Goal: Check status: Check status

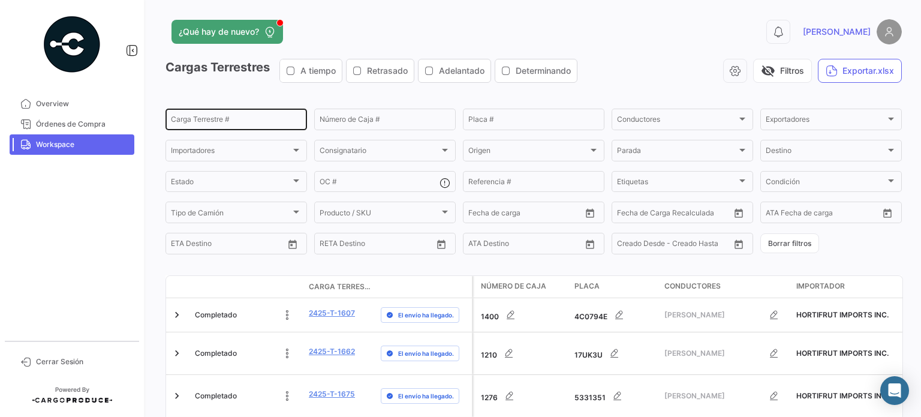
click at [242, 116] on div "Carga Terrestre #" at bounding box center [236, 118] width 131 height 23
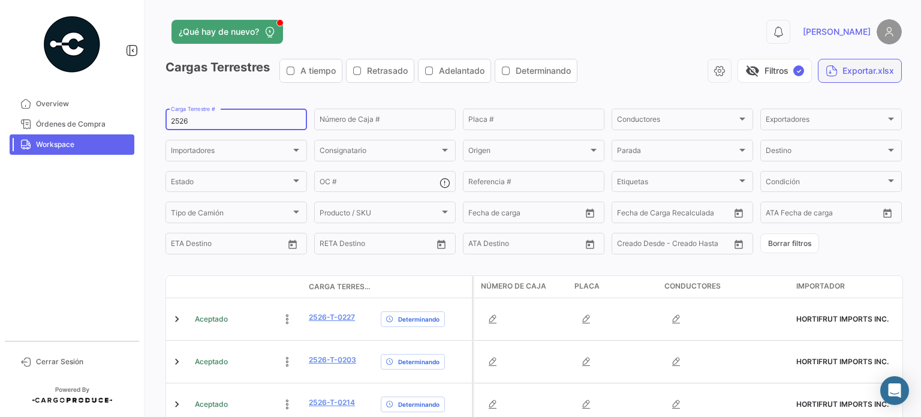
type input "2526"
click at [839, 70] on button "Exportar.xlsx" at bounding box center [860, 71] width 84 height 24
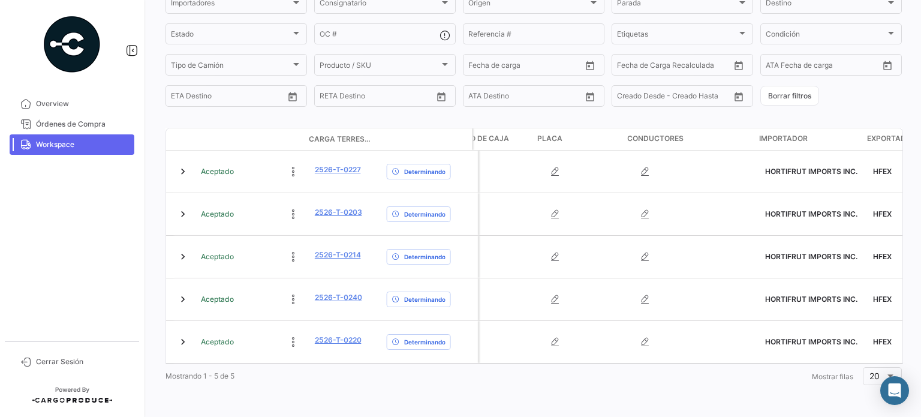
scroll to position [0, 67]
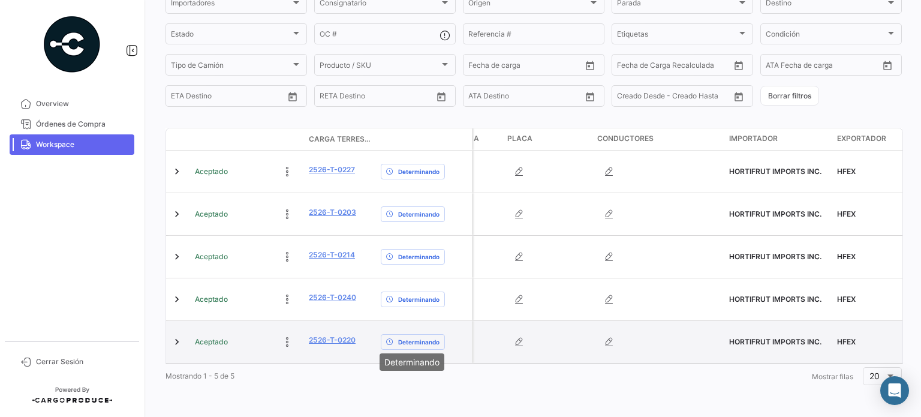
click at [406, 337] on span "Determinando" at bounding box center [418, 342] width 41 height 10
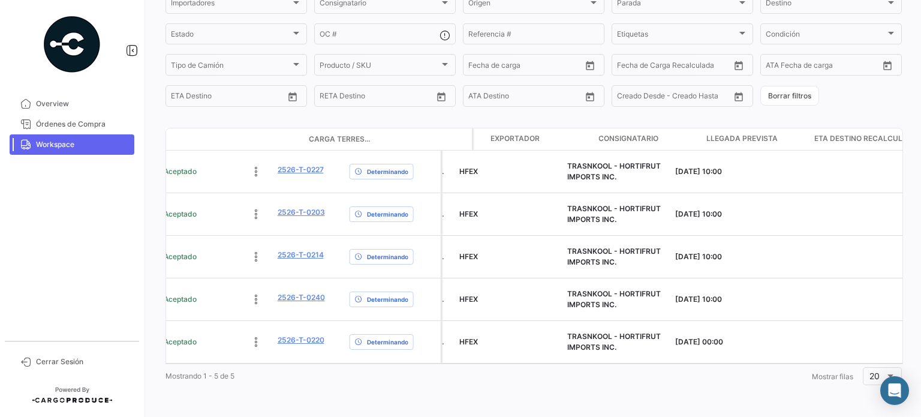
scroll to position [0, 566]
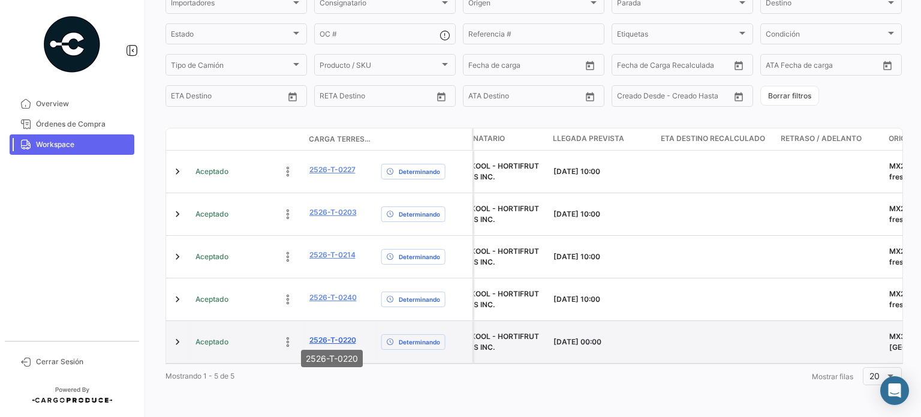
click at [325, 336] on link "2526-T-0220" at bounding box center [332, 339] width 47 height 11
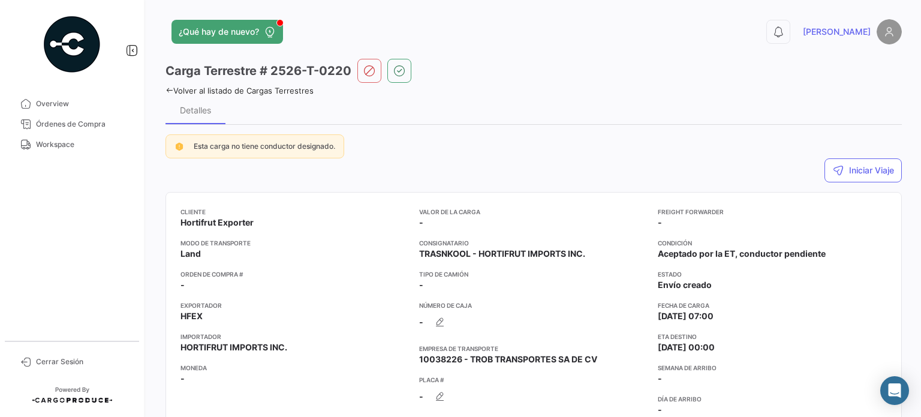
click at [168, 86] on icon at bounding box center [169, 90] width 8 height 8
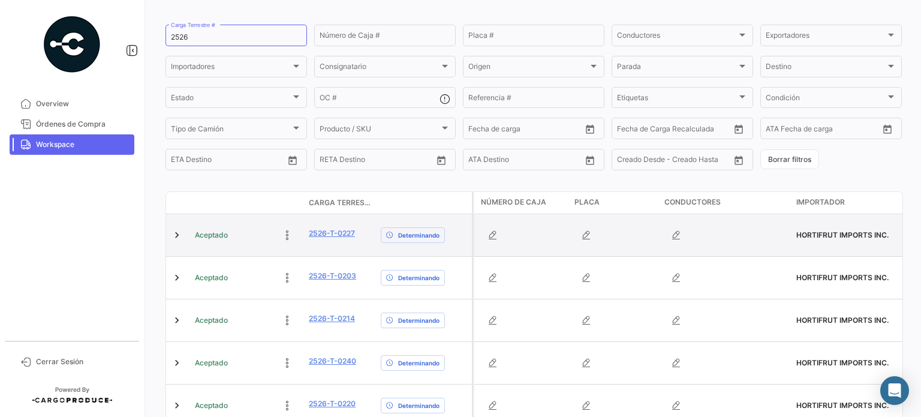
scroll to position [148, 0]
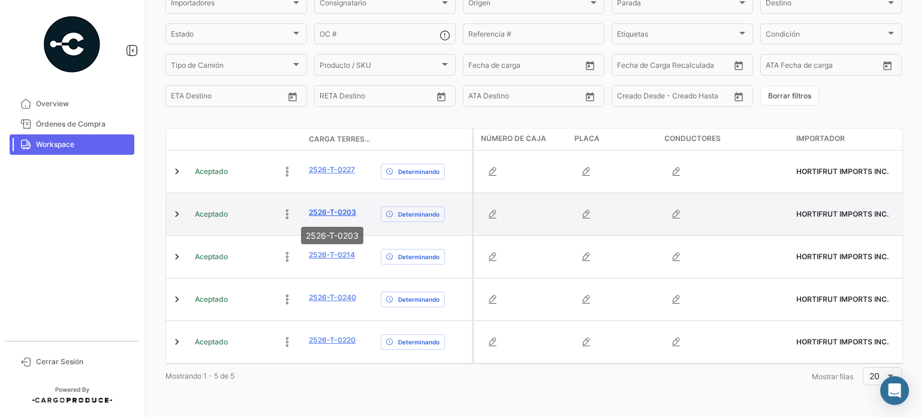
click at [347, 209] on link "2526-T-0203" at bounding box center [332, 212] width 47 height 11
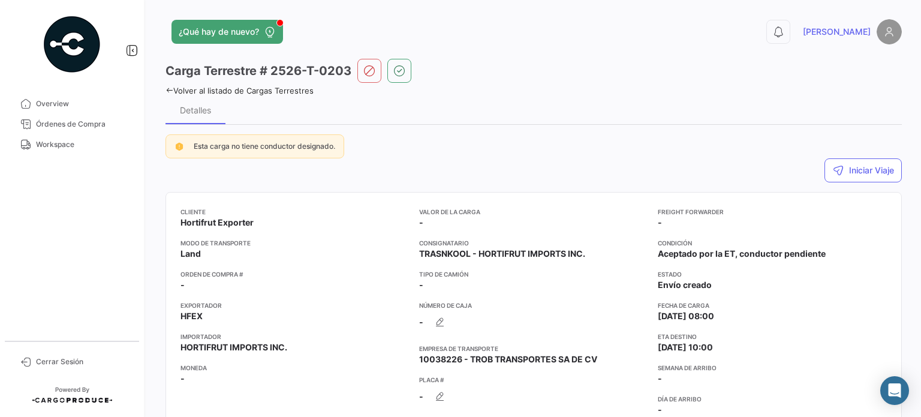
click at [170, 91] on icon at bounding box center [169, 90] width 8 height 8
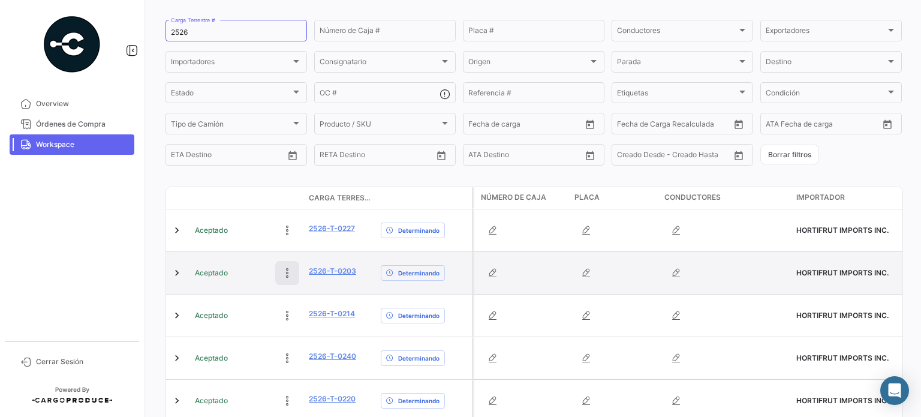
scroll to position [148, 0]
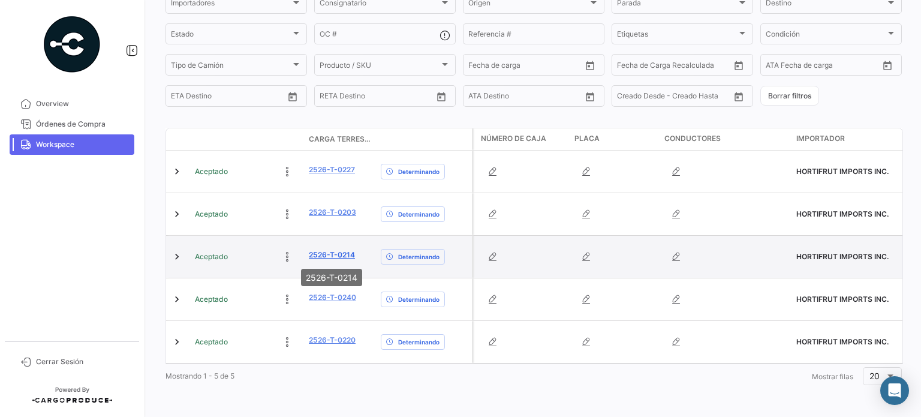
click at [332, 252] on link "2526-T-0214" at bounding box center [332, 254] width 46 height 11
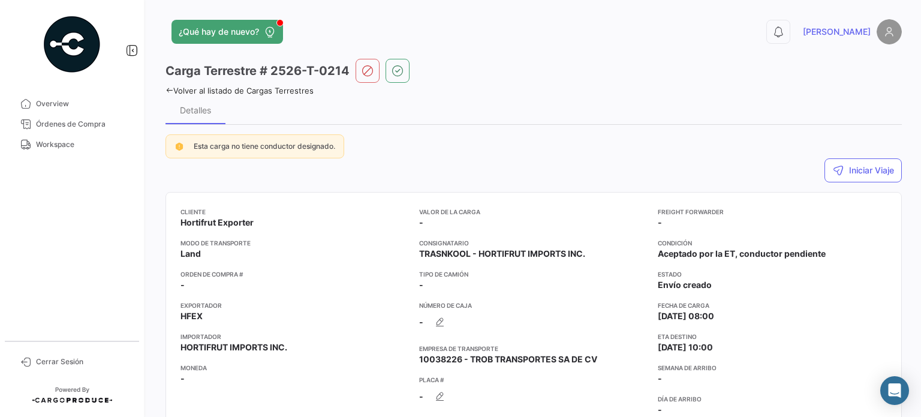
click at [167, 88] on icon at bounding box center [169, 90] width 8 height 8
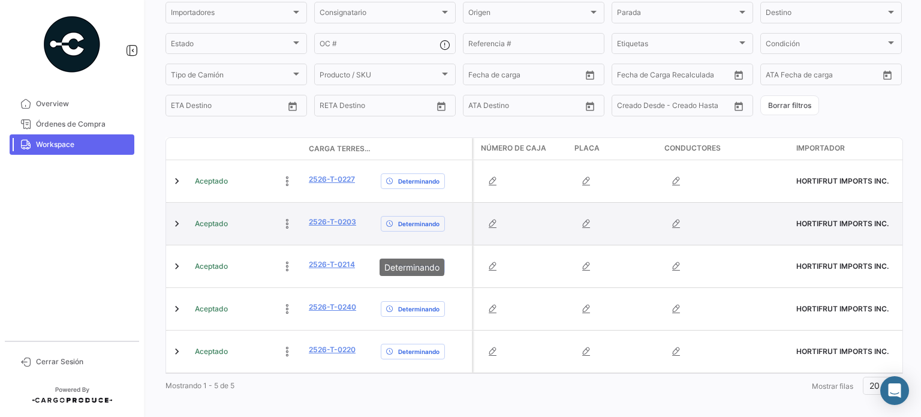
scroll to position [148, 0]
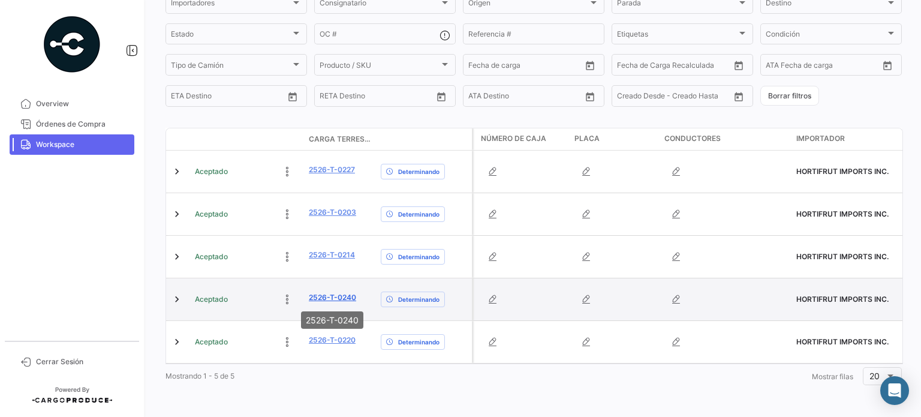
click at [333, 298] on link "2526-T-0240" at bounding box center [332, 297] width 47 height 11
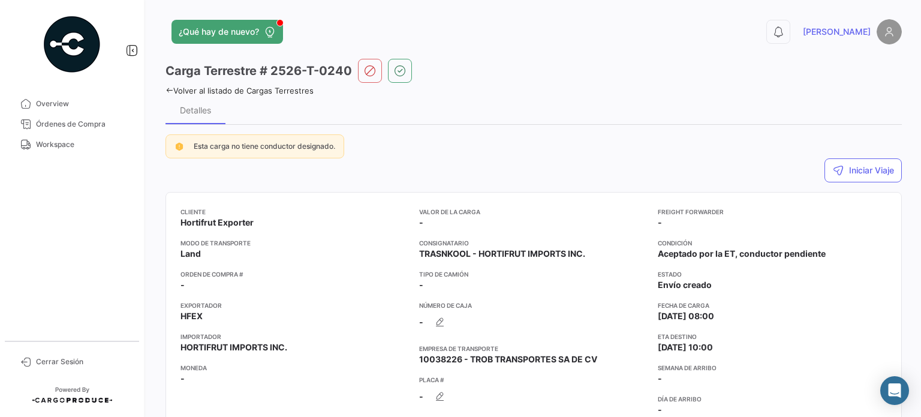
click at [172, 89] on icon at bounding box center [169, 90] width 8 height 8
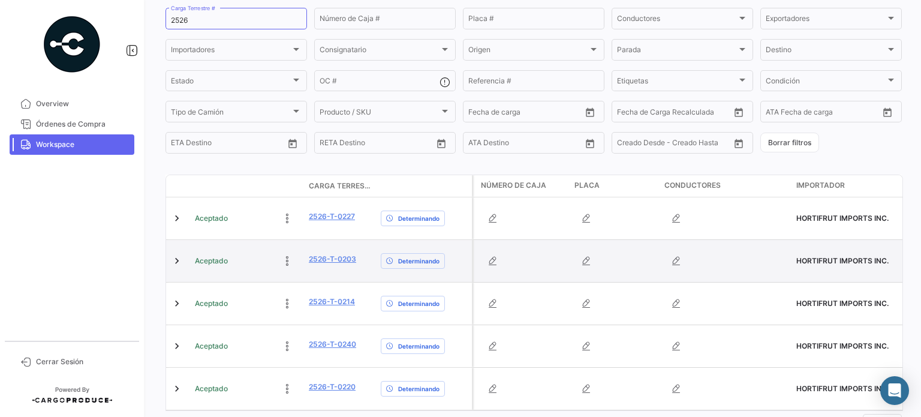
scroll to position [148, 0]
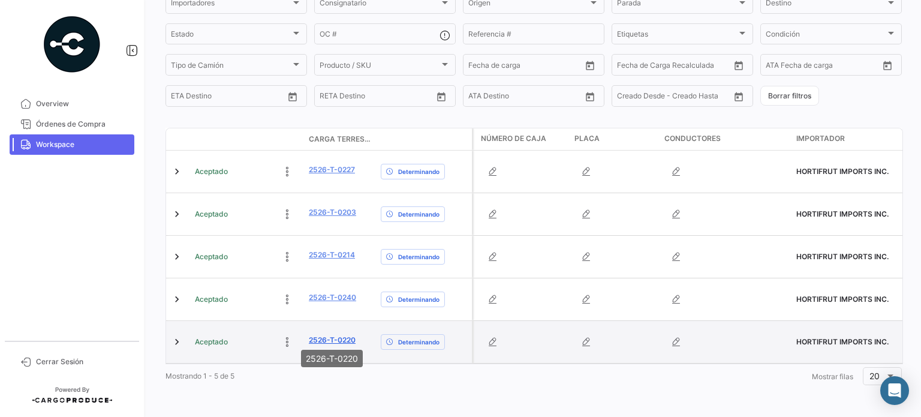
click at [325, 337] on link "2526-T-0220" at bounding box center [332, 339] width 47 height 11
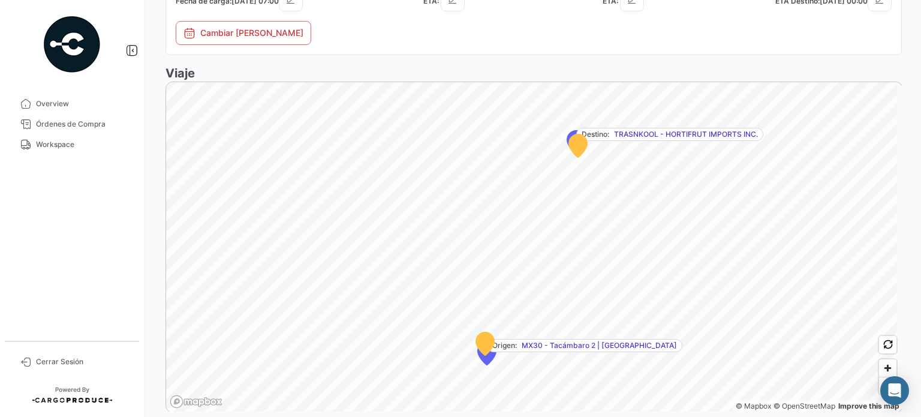
scroll to position [719, 0]
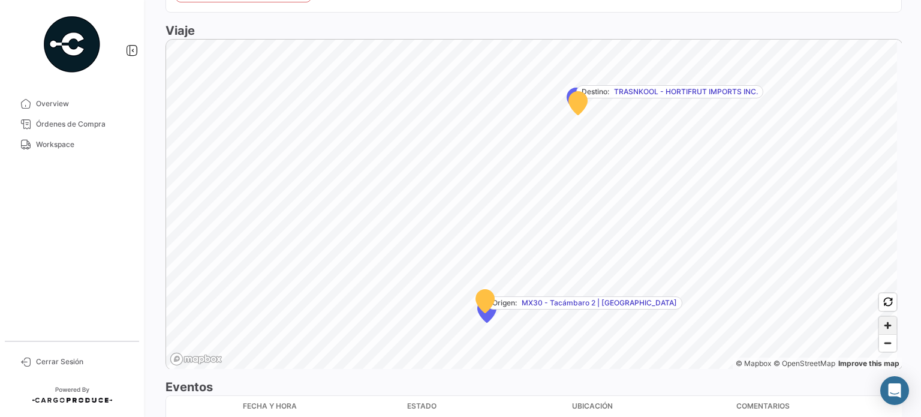
click at [885, 316] on span "Zoom in" at bounding box center [887, 324] width 17 height 17
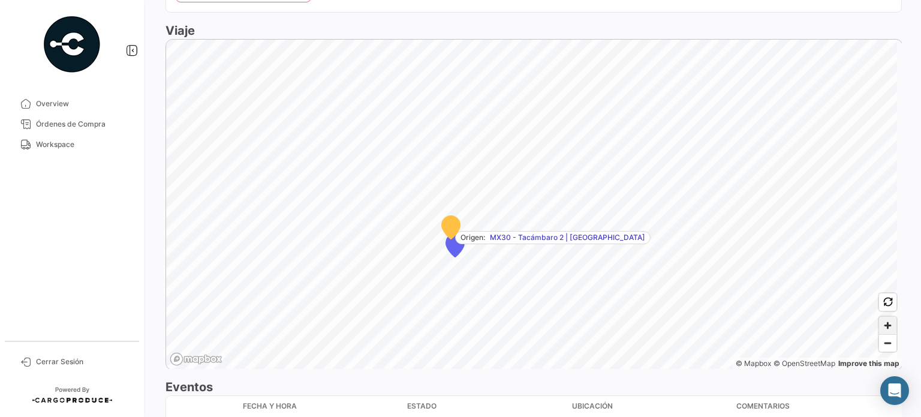
click at [880, 316] on span "Zoom in" at bounding box center [887, 324] width 17 height 17
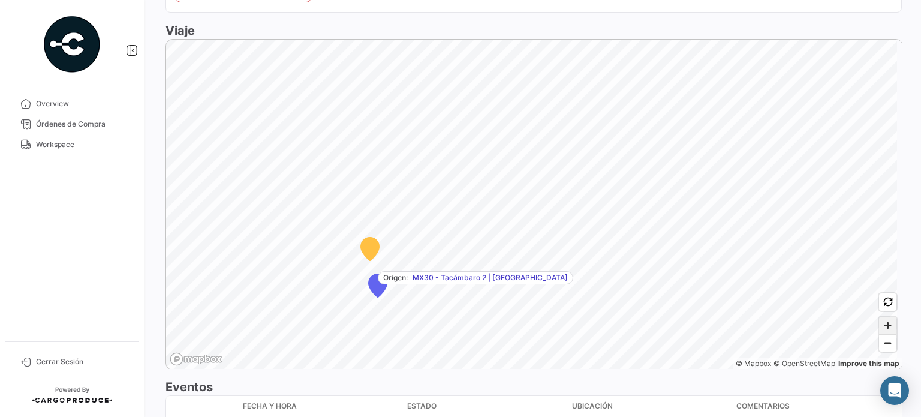
click at [889, 316] on span "Zoom in" at bounding box center [887, 324] width 17 height 17
